Goal: Find specific page/section: Find specific page/section

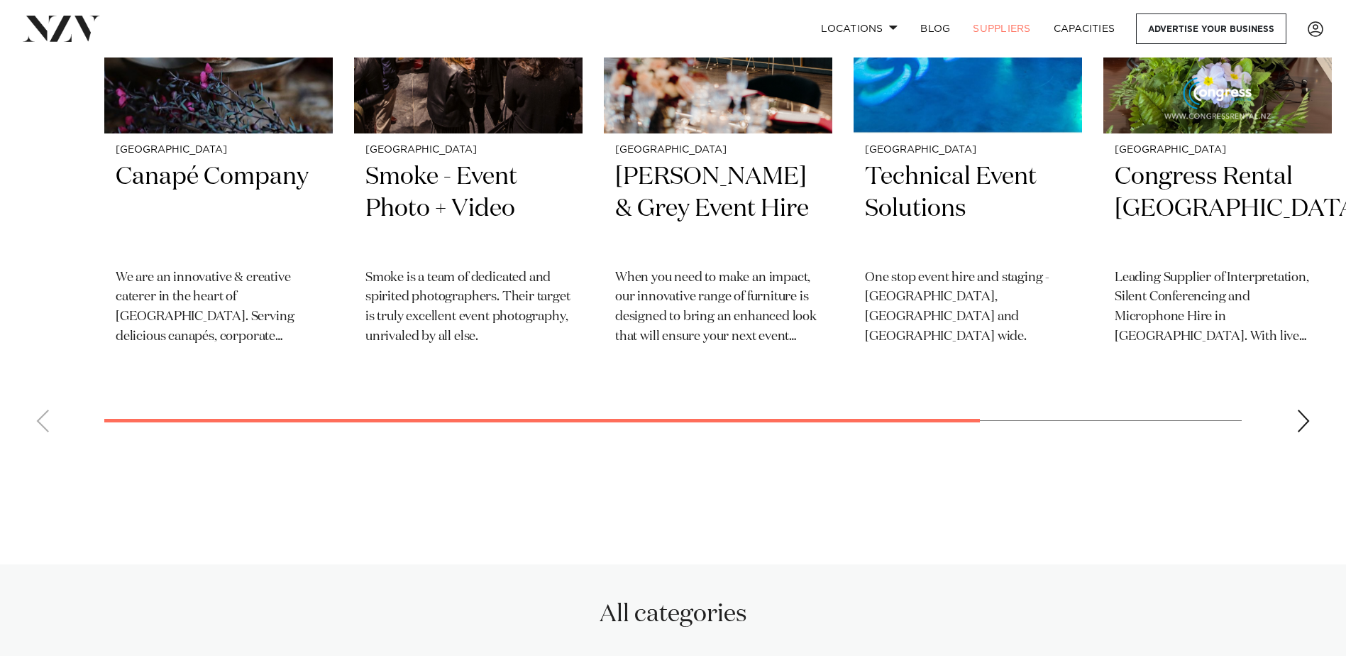
scroll to position [994, 0]
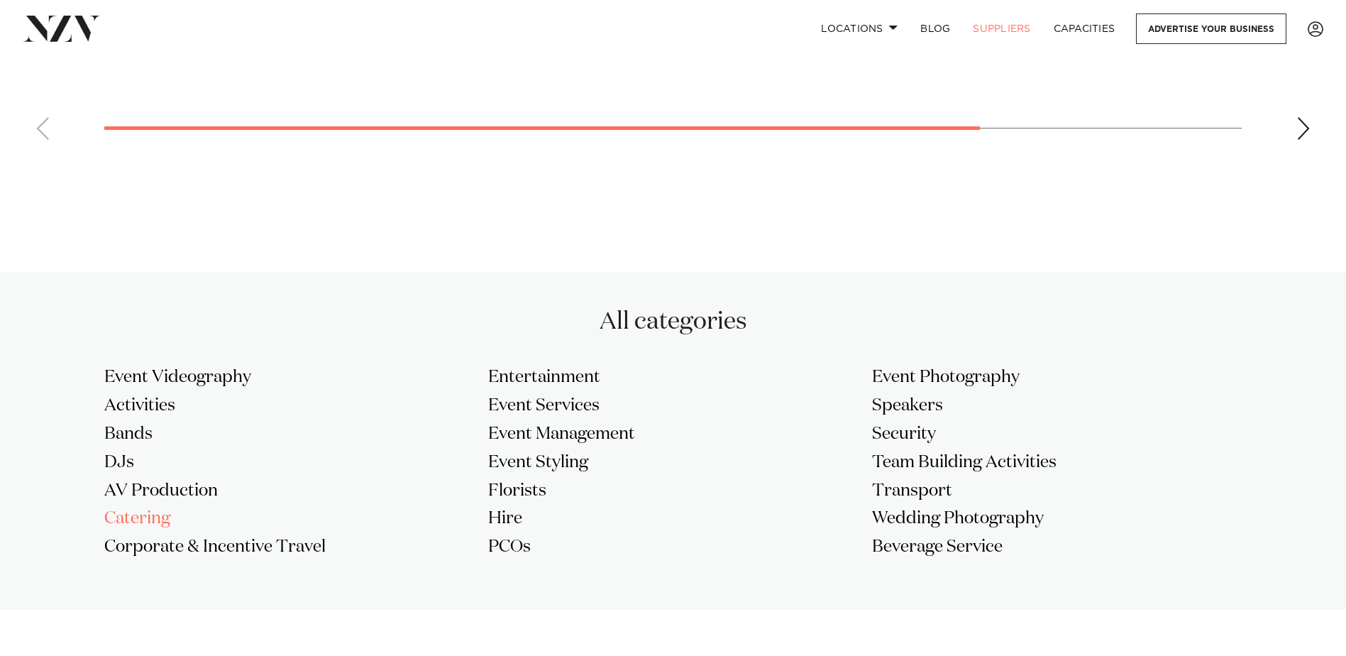
click at [125, 519] on h3 "Catering" at bounding box center [289, 519] width 370 height 23
